Goal: Find specific fact: Find specific fact

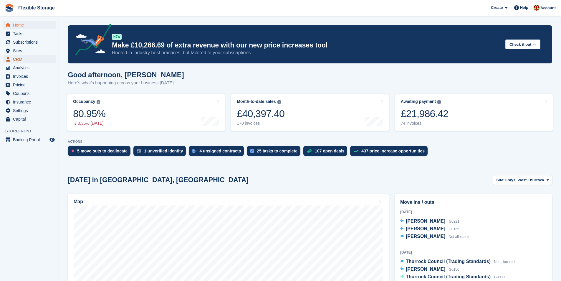
click at [17, 61] on span "CRM" at bounding box center [30, 59] width 35 height 8
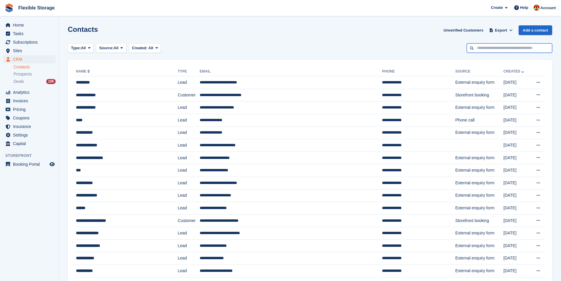
click at [505, 51] on input "text" at bounding box center [509, 48] width 85 height 10
paste input "**********"
type input "**********"
